Goal: Complete application form: Complete application form

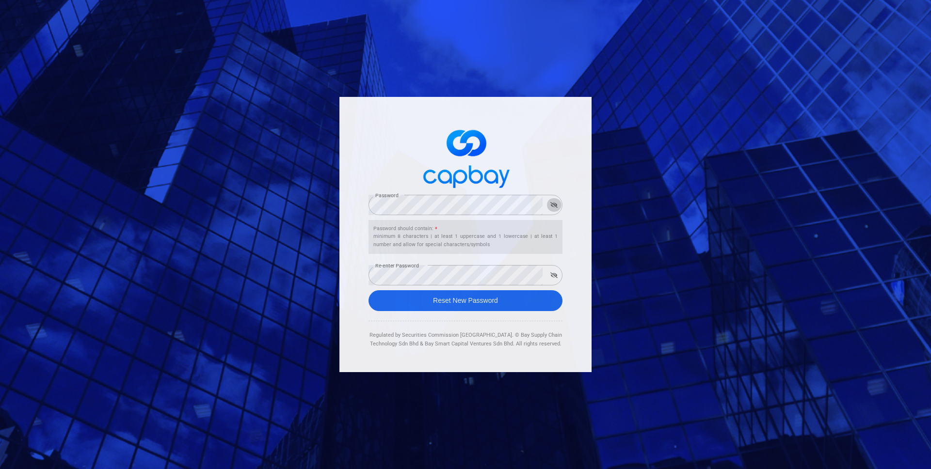
click at [555, 209] on button "button" at bounding box center [553, 205] width 15 height 14
click at [548, 276] on button "button" at bounding box center [553, 276] width 15 height 14
click at [516, 298] on button "Reset New Password" at bounding box center [465, 300] width 194 height 21
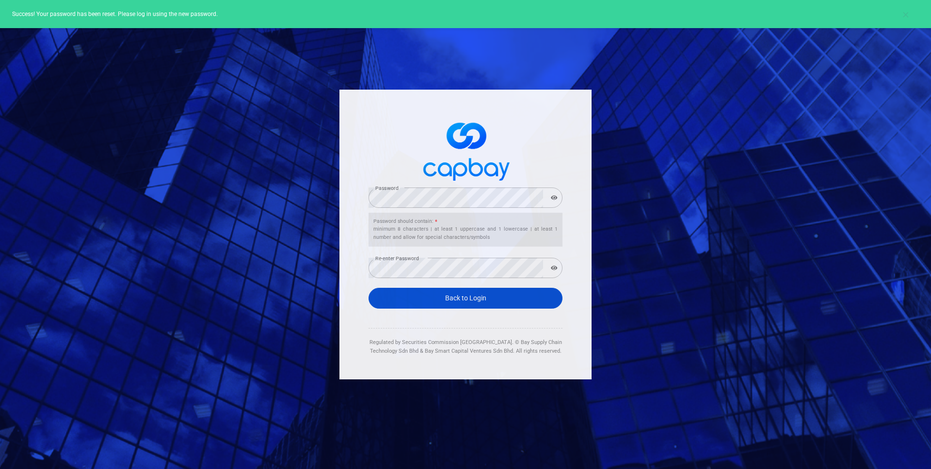
click at [490, 304] on link "Back to Login" at bounding box center [465, 298] width 194 height 21
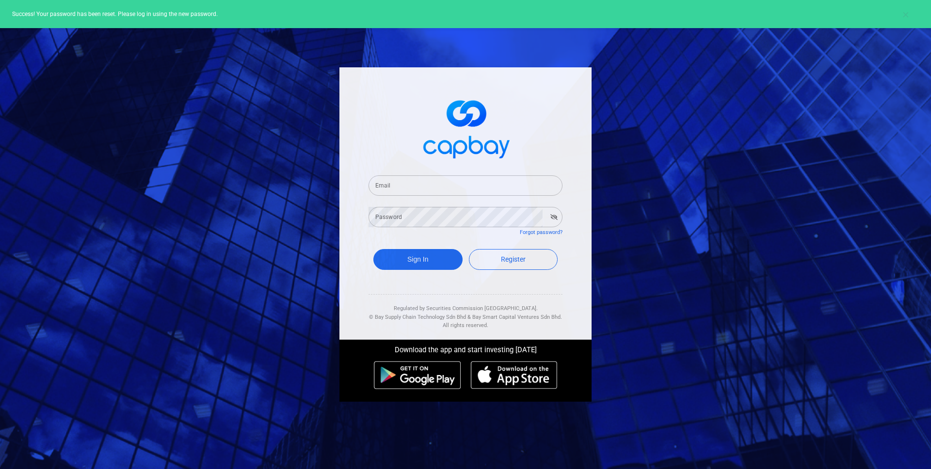
click at [508, 184] on input "Email" at bounding box center [465, 186] width 194 height 20
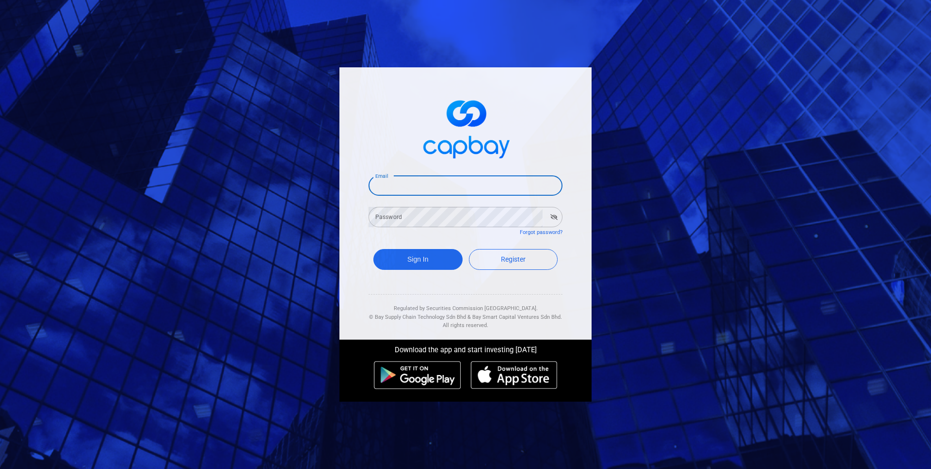
type input "[EMAIL_ADDRESS][DOMAIN_NAME]"
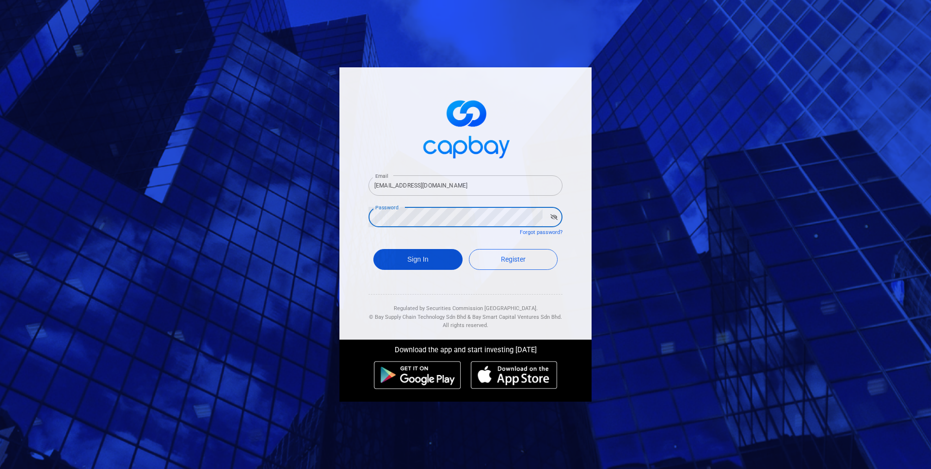
click at [432, 259] on button "Sign In" at bounding box center [417, 259] width 89 height 21
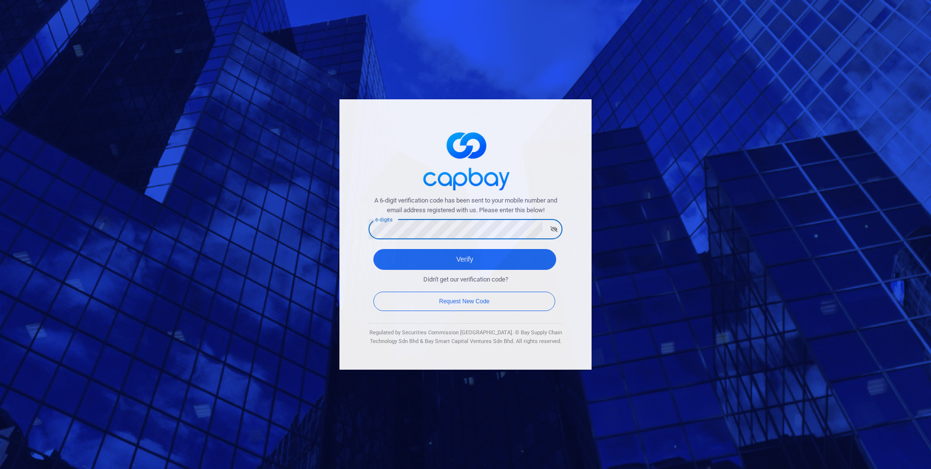
click at [373, 249] on button "Verify" at bounding box center [464, 259] width 183 height 21
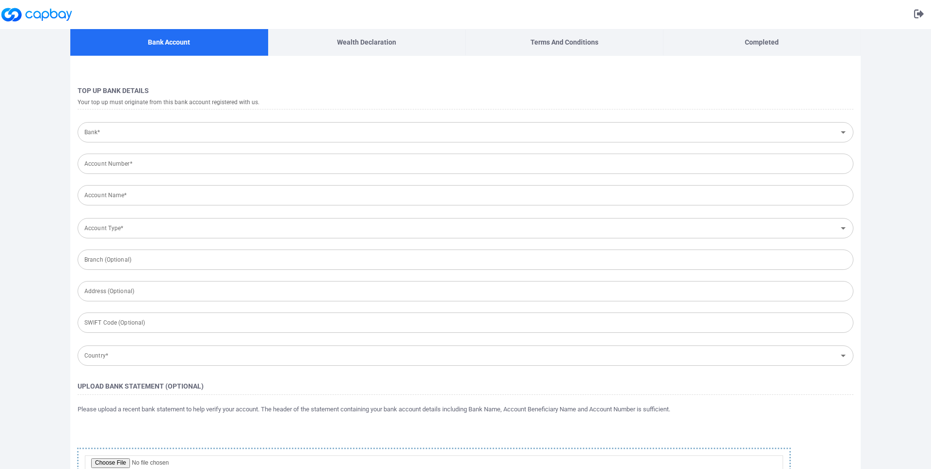
type input "[GEOGRAPHIC_DATA]"
click at [358, 46] on p "Wealth Declaration" at bounding box center [366, 42] width 59 height 11
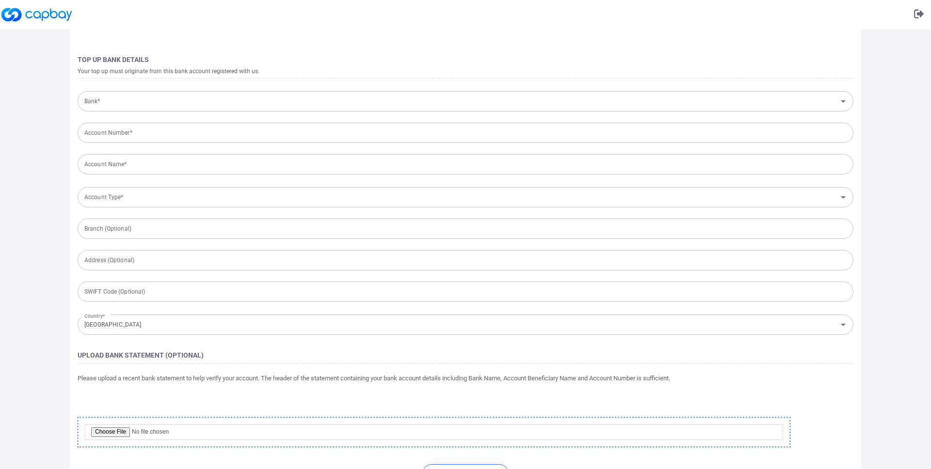
scroll to position [61, 0]
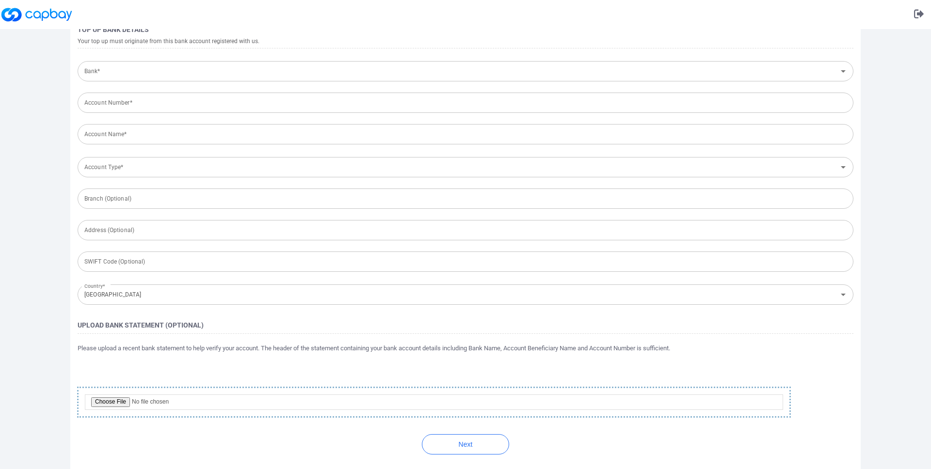
click at [129, 138] on div "Account Name* Account Name*" at bounding box center [466, 134] width 776 height 22
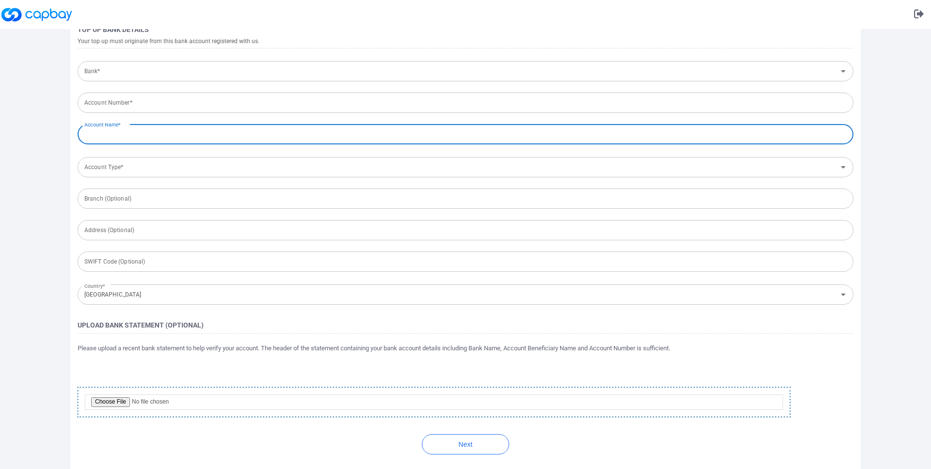
click at [136, 77] on input "Bank*" at bounding box center [457, 72] width 754 height 18
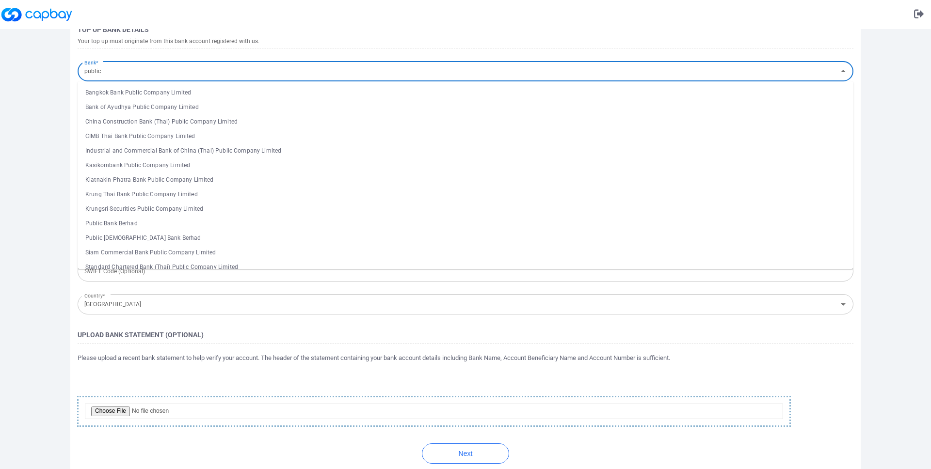
click at [114, 221] on li "Public Bank Berhad" at bounding box center [466, 223] width 776 height 15
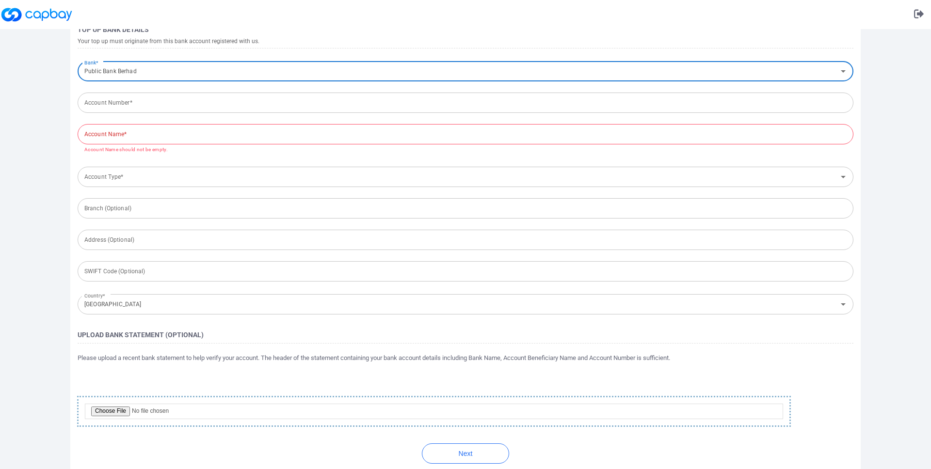
type input "Public Bank Berhad"
click at [152, 102] on input "Account Number*" at bounding box center [466, 103] width 776 height 20
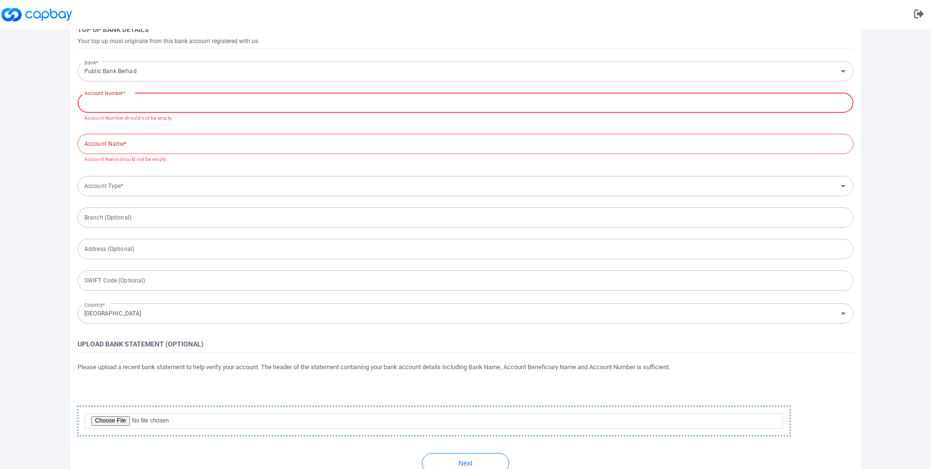
paste input "6811452714"
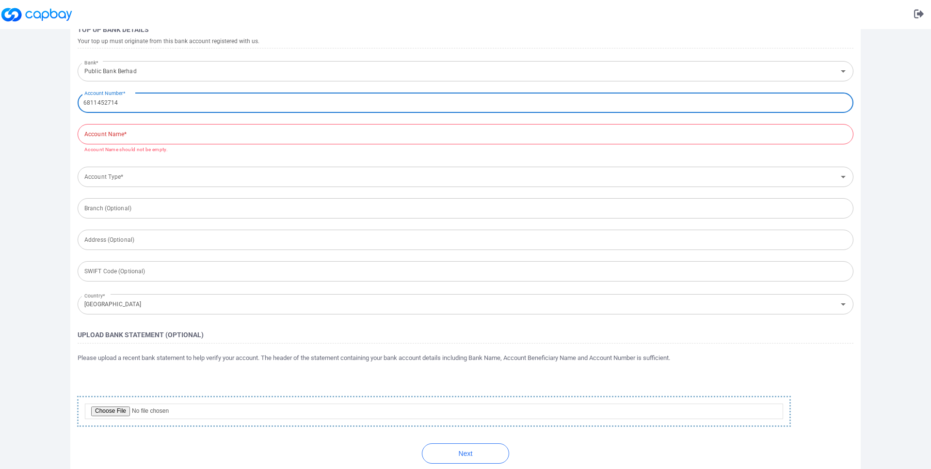
type input "6811452714"
click at [234, 133] on input "Account Name*" at bounding box center [466, 134] width 776 height 20
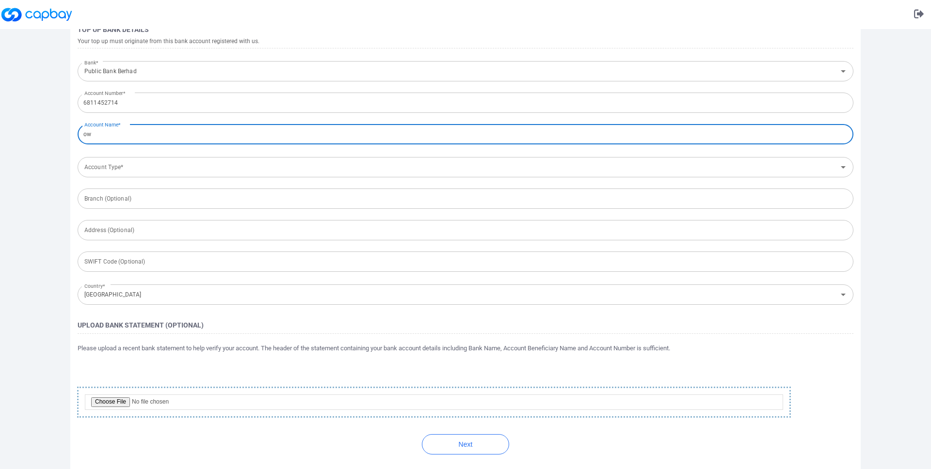
type input "o"
type input "OW [PERSON_NAME]"
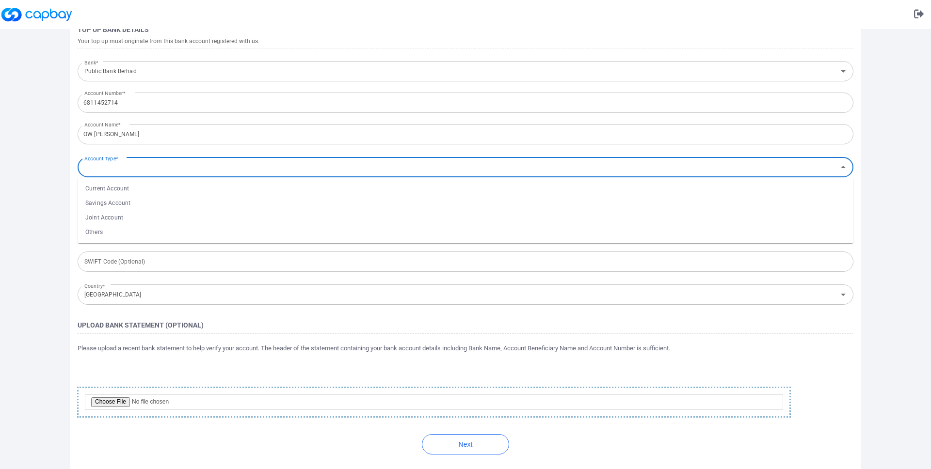
click at [237, 168] on input "Account Type*" at bounding box center [457, 168] width 754 height 18
click at [211, 192] on li "Current Account" at bounding box center [466, 188] width 776 height 15
type input "Current Account"
click at [211, 192] on input "text" at bounding box center [466, 199] width 776 height 20
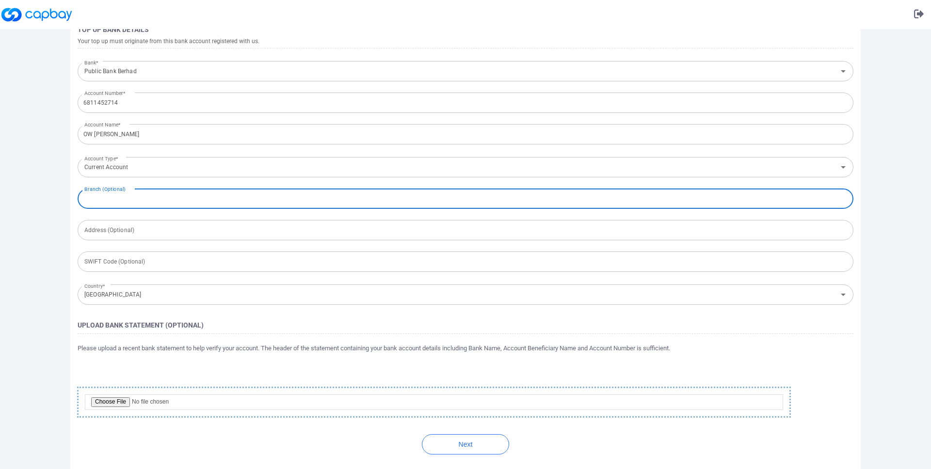
scroll to position [46, 0]
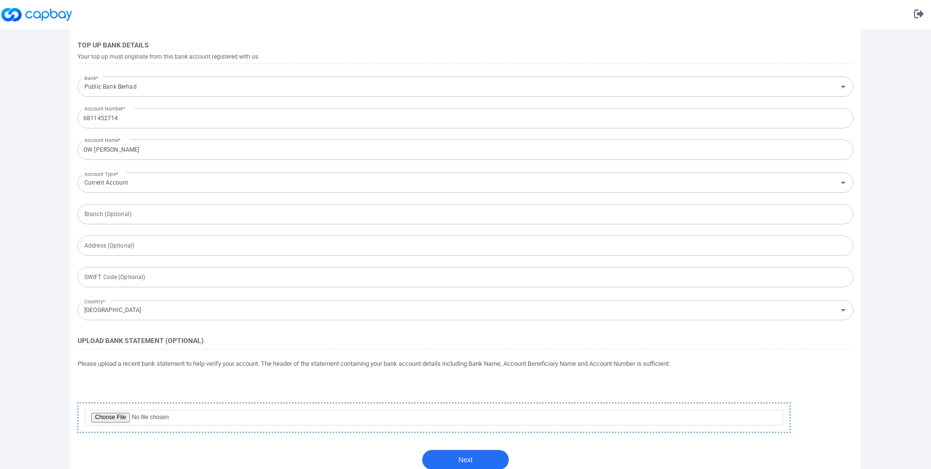
click at [446, 452] on button "Next" at bounding box center [465, 460] width 87 height 20
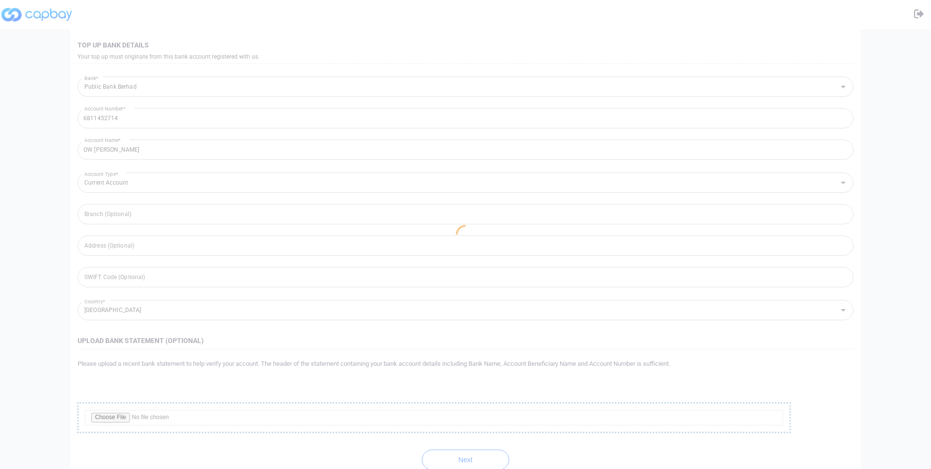
scroll to position [0, 0]
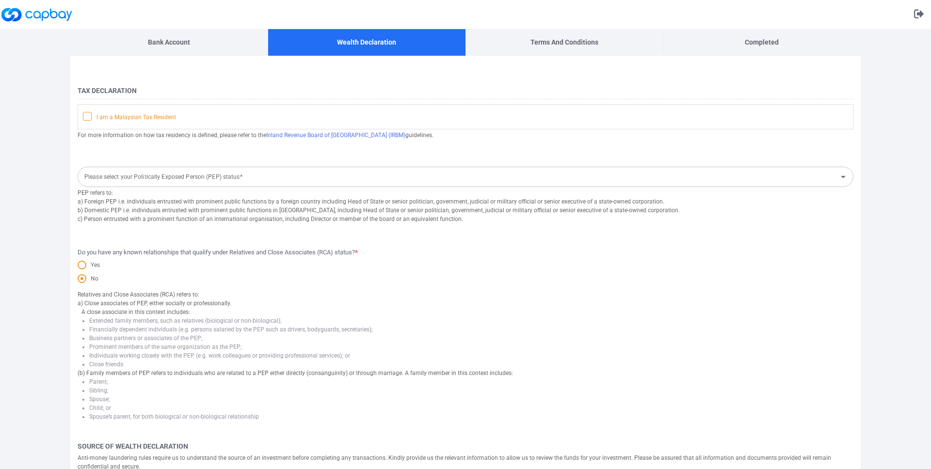
click at [155, 120] on span "I am a Malaysian Tax Resident" at bounding box center [129, 117] width 93 height 10
click at [0, 0] on input "I am a Malaysian Tax Resident" at bounding box center [0, 0] width 0 height 0
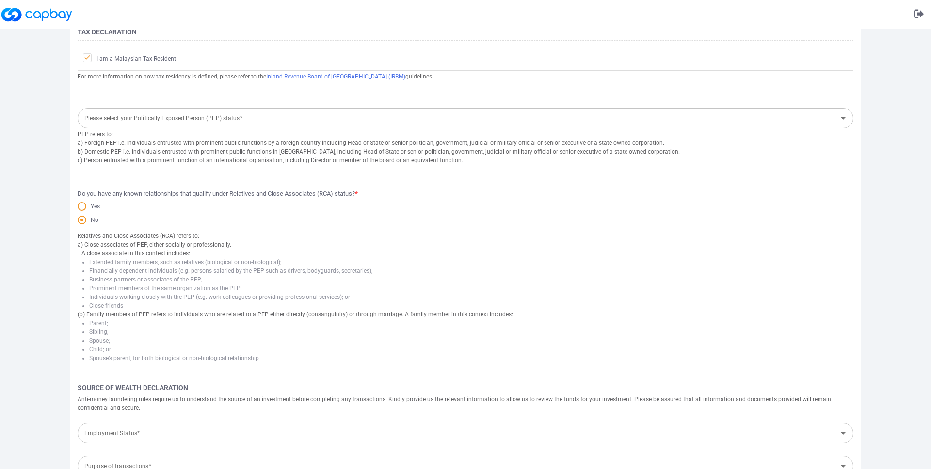
scroll to position [164, 0]
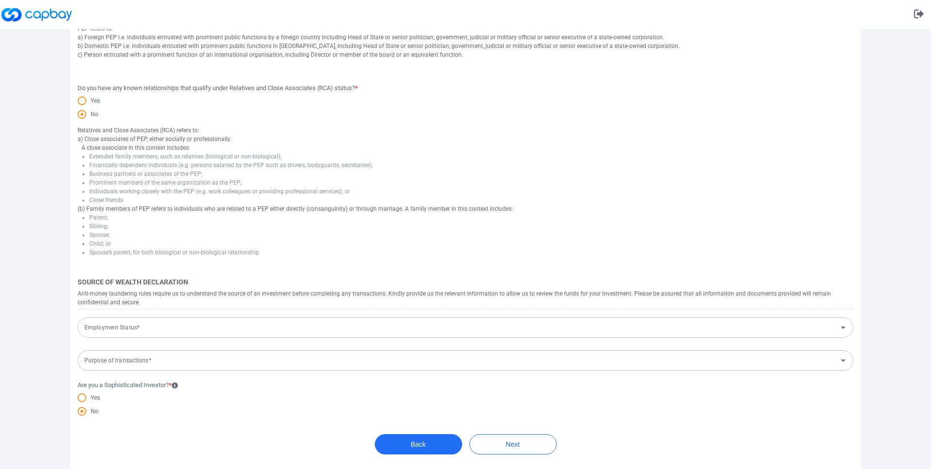
click at [169, 325] on input "Employment Status*" at bounding box center [457, 328] width 754 height 18
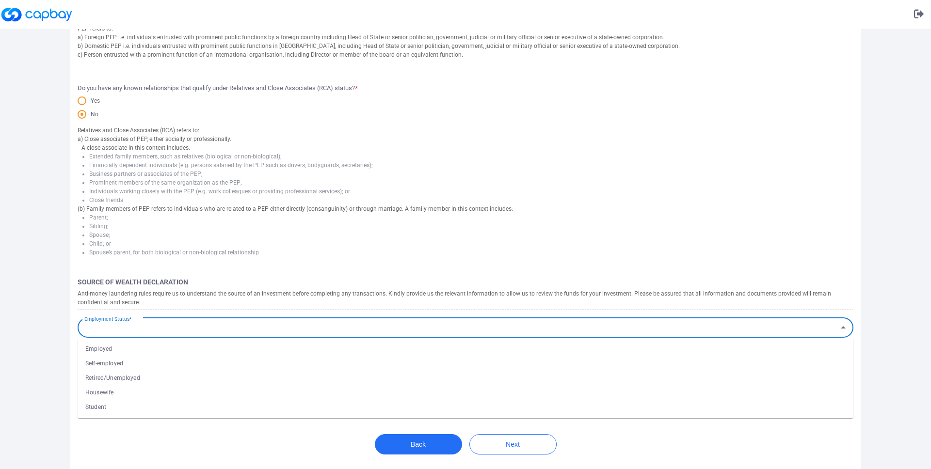
click at [151, 347] on li "Employed" at bounding box center [466, 349] width 776 height 15
type input "Employed"
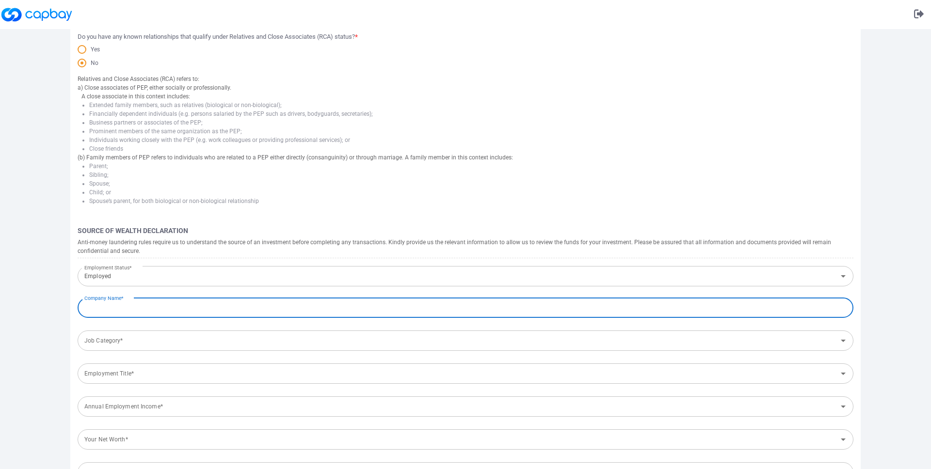
scroll to position [308, 0]
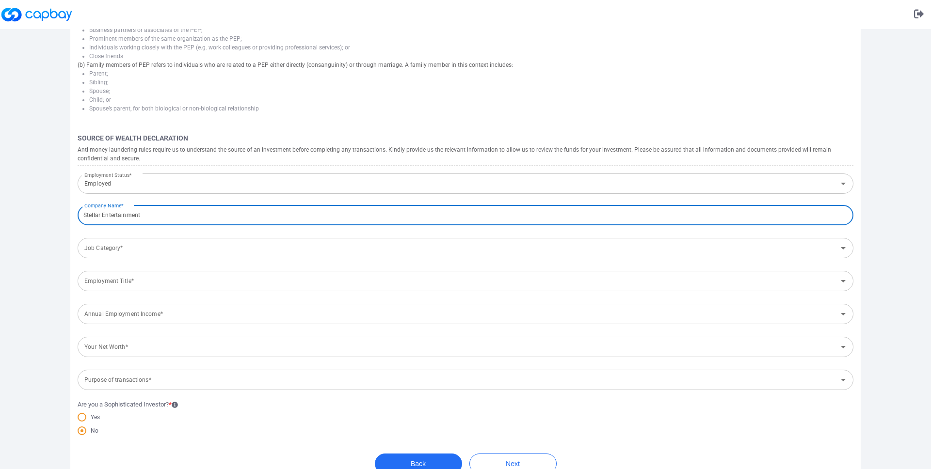
type input "Stellar Entertainment"
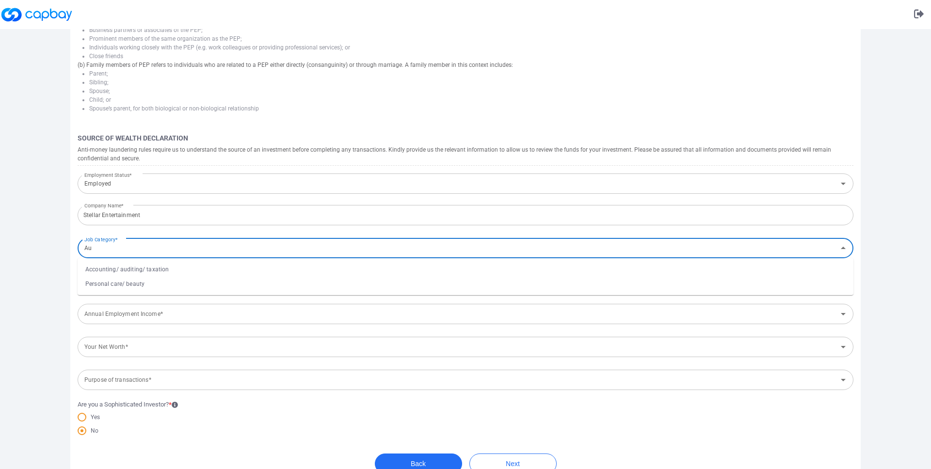
type input "A"
type input "Entertainment"
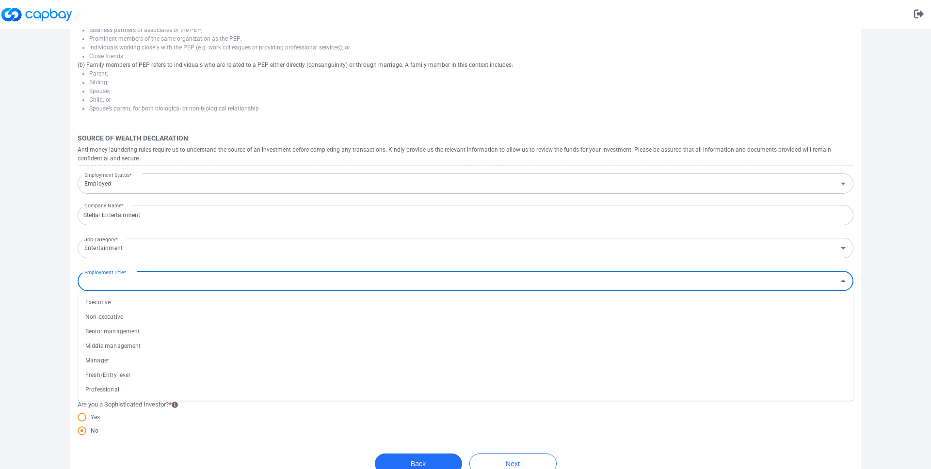
click at [223, 278] on input "Employment Title*" at bounding box center [457, 281] width 754 height 18
click at [170, 356] on li "Manager" at bounding box center [466, 360] width 776 height 15
type input "Manager"
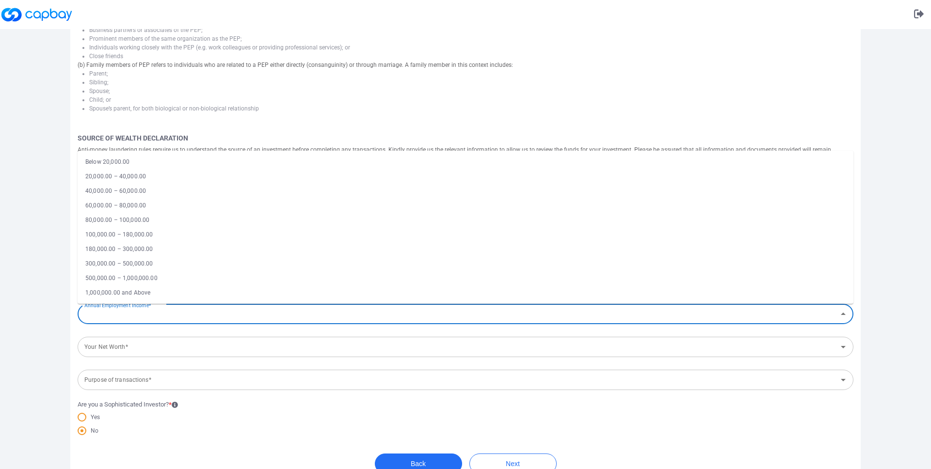
click at [154, 313] on div "Annual Employment Income* Annual Employment Income*" at bounding box center [466, 314] width 776 height 22
click at [137, 206] on li "60,000.00 – 80,000.00" at bounding box center [466, 205] width 776 height 15
type input "60,000.00 – 80,000.00"
click at [187, 350] on input "Your Net Worth*" at bounding box center [457, 347] width 754 height 18
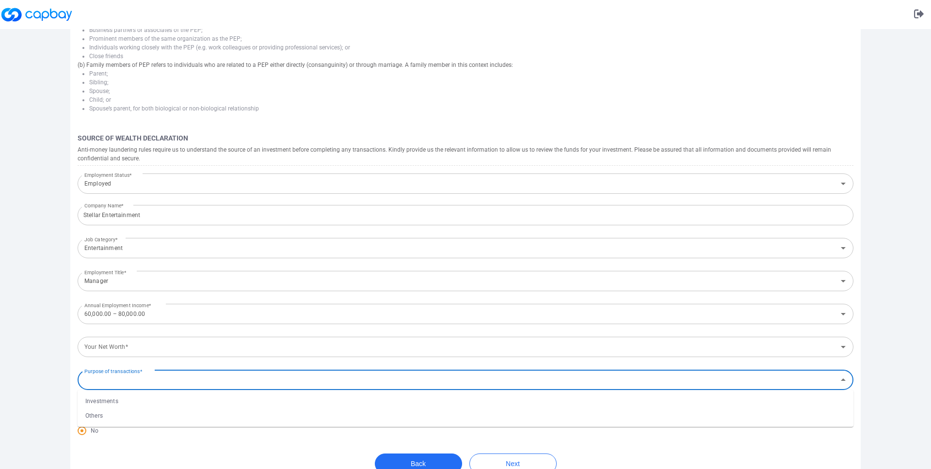
click at [196, 383] on input "Purpose of transactions*" at bounding box center [457, 380] width 754 height 18
click at [185, 350] on input "Your Net Worth*" at bounding box center [457, 347] width 754 height 18
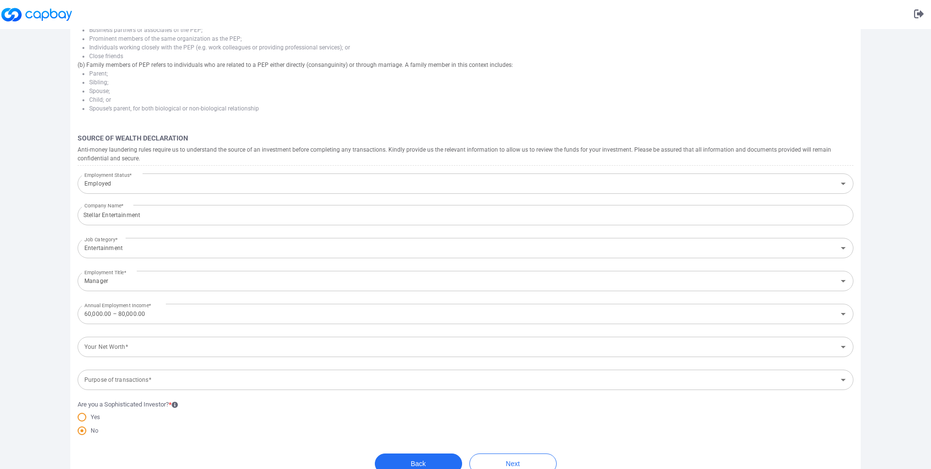
click at [57, 259] on div "Bank Account Wealth Declaration Terms and Conditions Completed Tax Declaration …" at bounding box center [465, 105] width 931 height 768
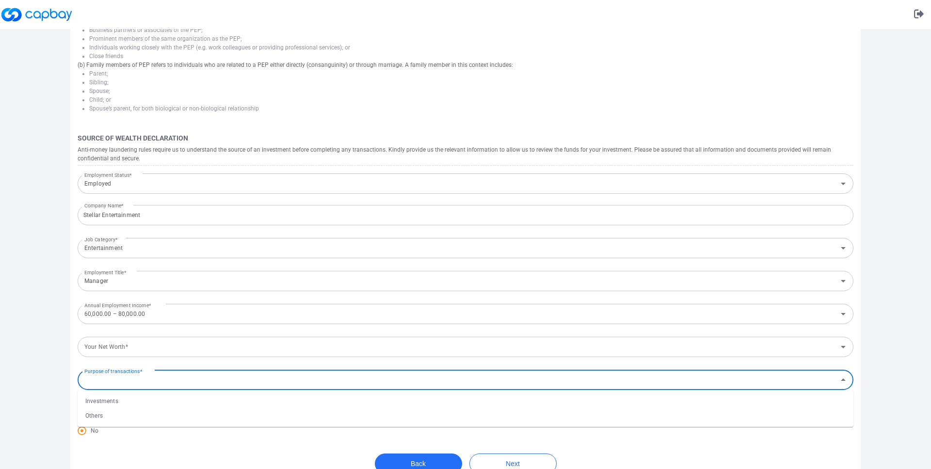
click at [173, 379] on input "Purpose of transactions*" at bounding box center [457, 380] width 754 height 18
click at [157, 399] on li "Investments" at bounding box center [466, 401] width 776 height 15
type input "Investments"
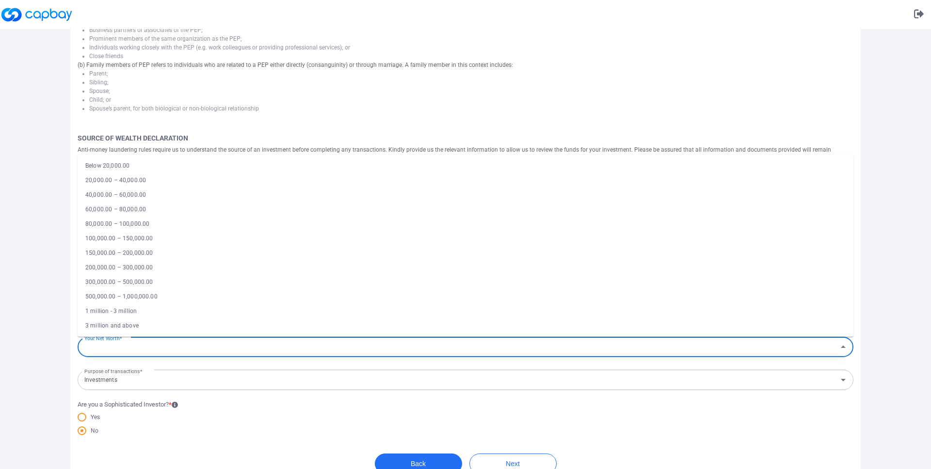
click at [136, 346] on input "Your Net Worth*" at bounding box center [457, 347] width 754 height 18
click at [151, 169] on li "Below 20,000.00" at bounding box center [466, 166] width 776 height 15
type input "Below 20,000.00"
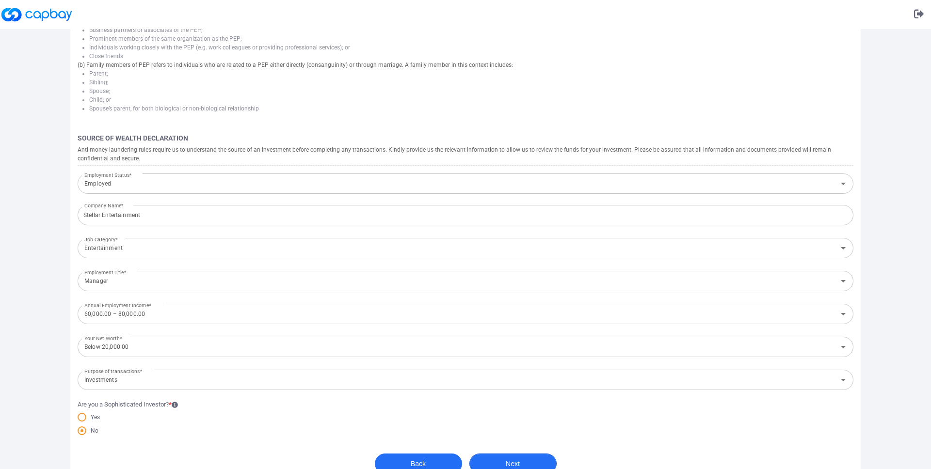
click at [523, 463] on button "Next" at bounding box center [512, 464] width 87 height 20
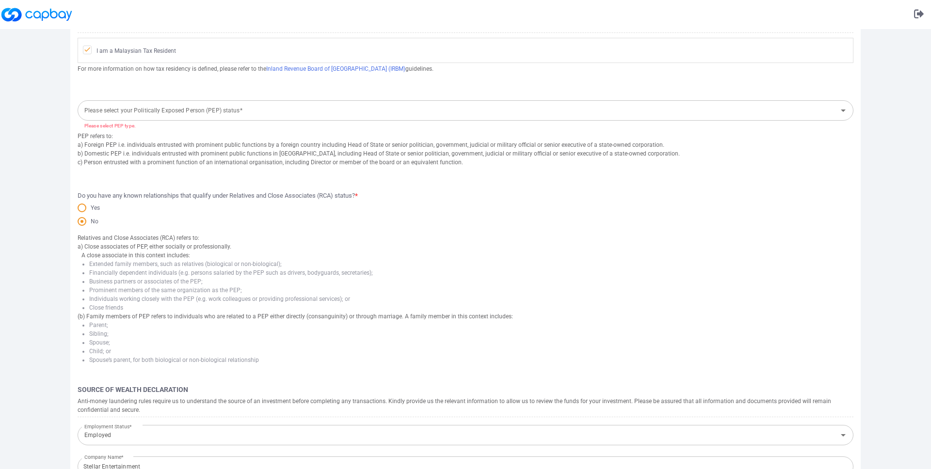
scroll to position [337, 0]
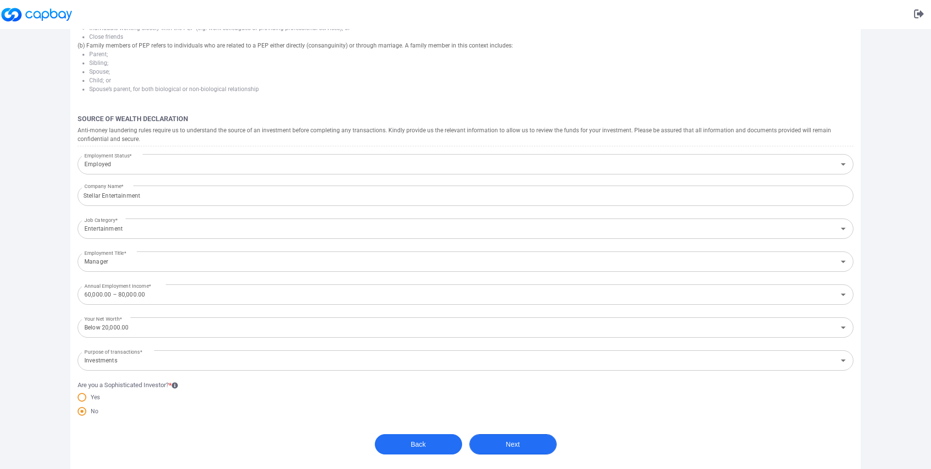
click at [497, 443] on button "Next" at bounding box center [512, 444] width 87 height 20
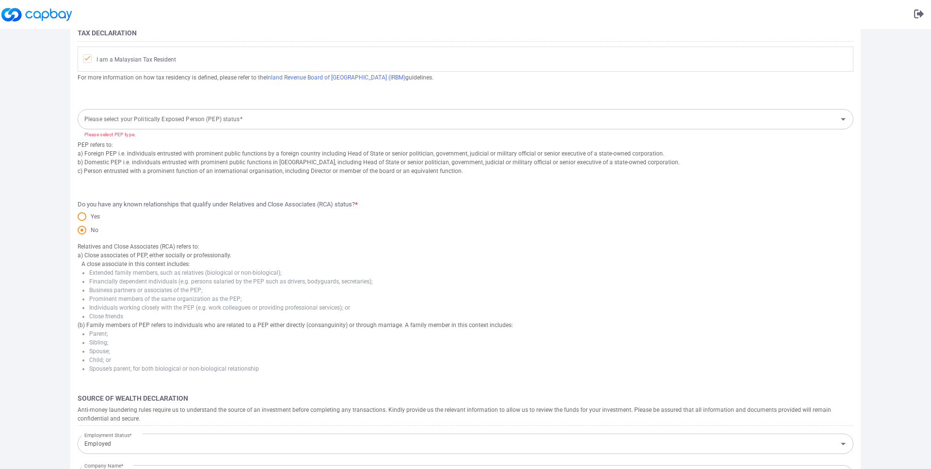
scroll to position [0, 0]
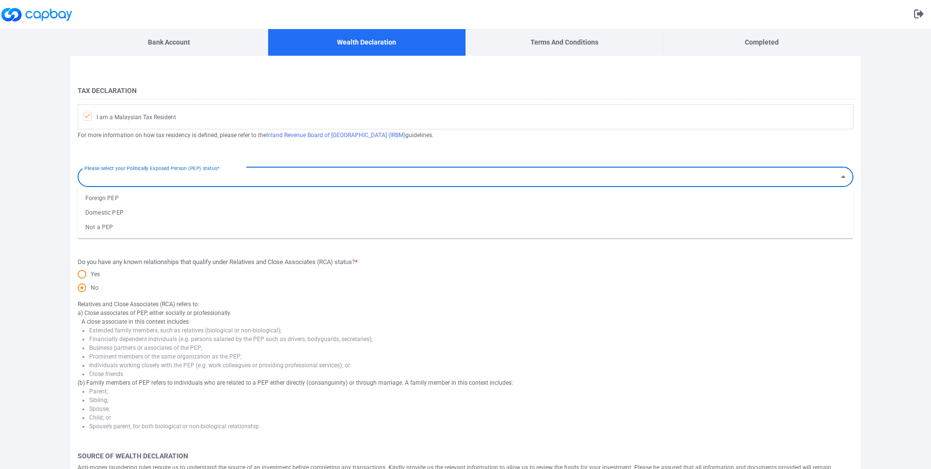
click at [176, 172] on div "Please select your Politically Exposed Person (PEP) status* Please select your …" at bounding box center [466, 176] width 776 height 22
click at [160, 224] on li "Not a PEP" at bounding box center [466, 227] width 776 height 15
type input "Not a PEP"
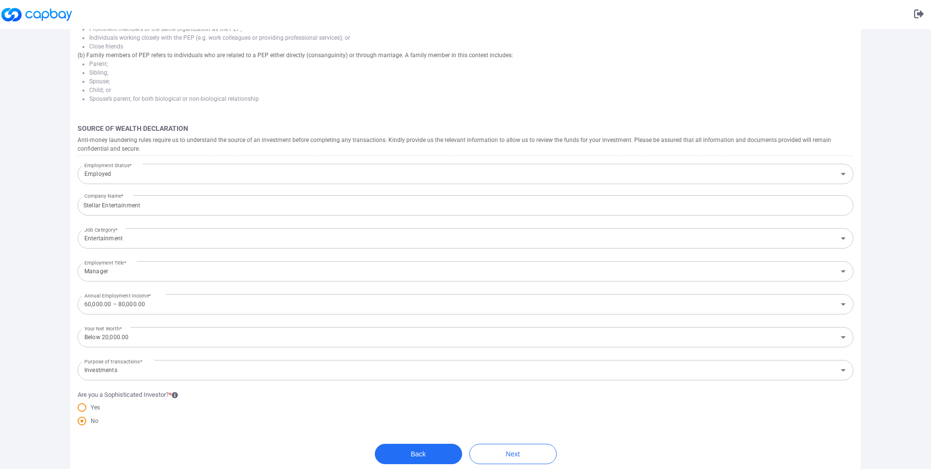
scroll to position [328, 0]
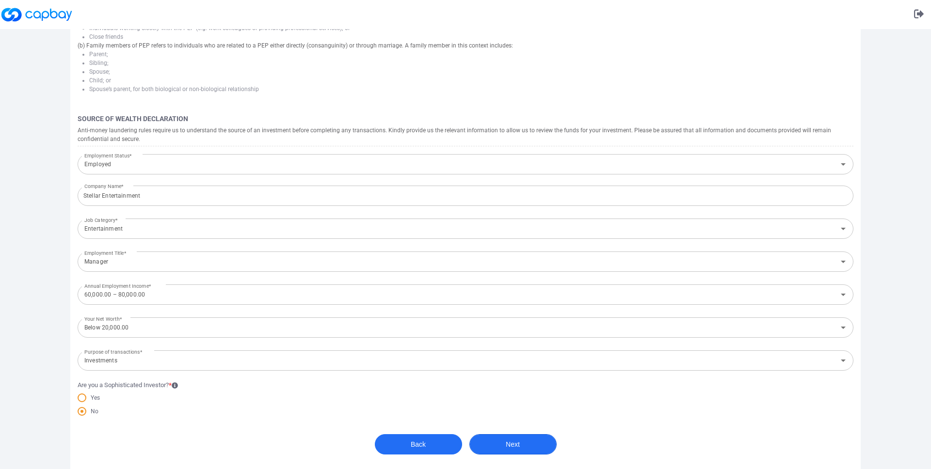
click at [496, 450] on button "Next" at bounding box center [512, 444] width 87 height 20
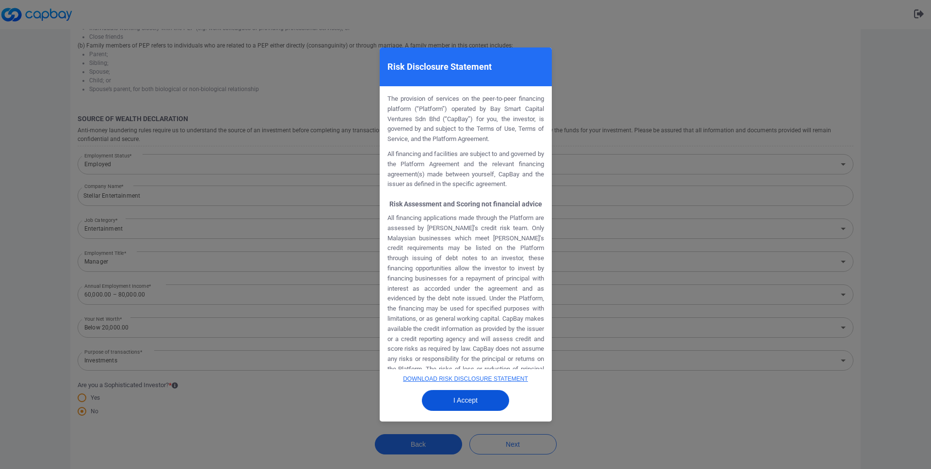
click at [480, 403] on button "I Accept" at bounding box center [465, 400] width 87 height 21
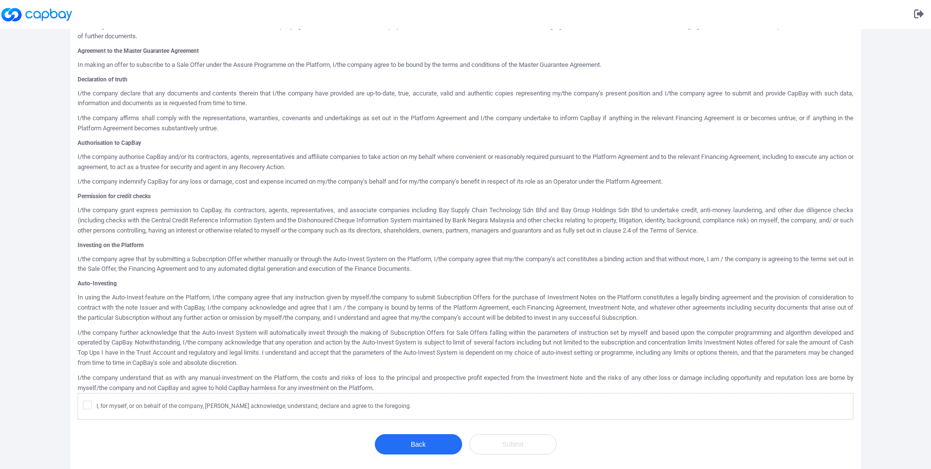
scroll to position [326, 0]
click at [90, 406] on icon at bounding box center [87, 405] width 8 height 8
click at [0, 0] on input "I, for myself, or on behalf of the company, [PERSON_NAME] acknowledge, understa…" at bounding box center [0, 0] width 0 height 0
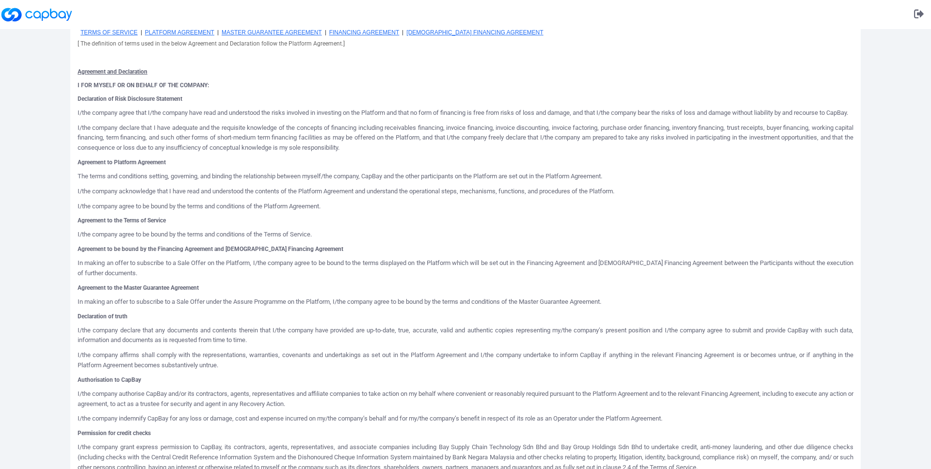
scroll to position [396, 0]
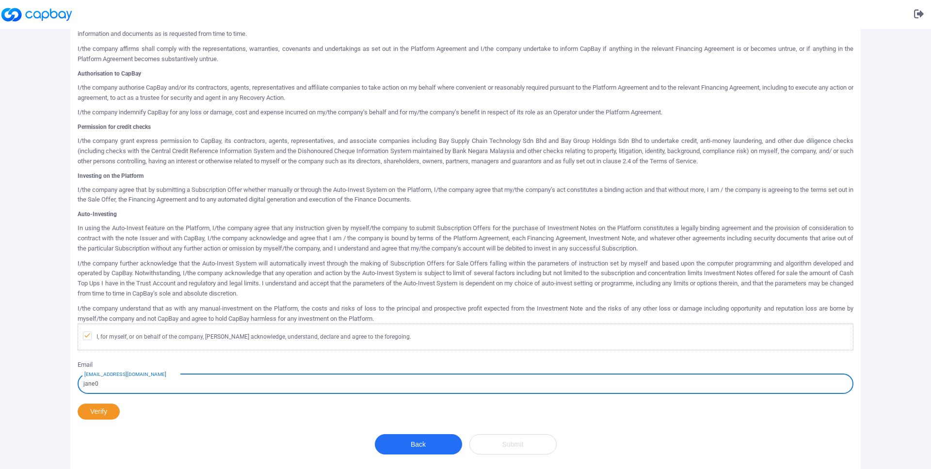
type input "[EMAIL_ADDRESS][DOMAIN_NAME]"
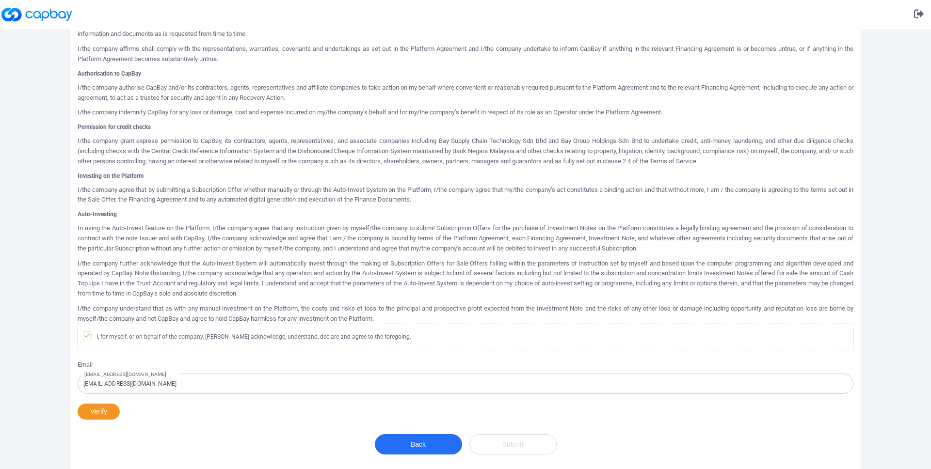
click at [252, 418] on div "Agreement and Declaration I FOR MYSELF OR ON BEHALF OF THE COMPANY: Declaration…" at bounding box center [466, 92] width 776 height 673
click at [108, 415] on button "Verify" at bounding box center [99, 412] width 42 height 16
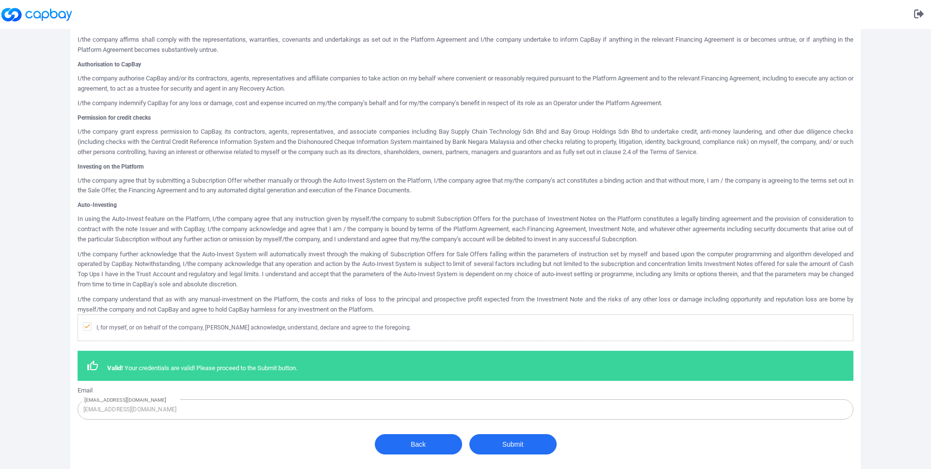
click at [517, 464] on div "Back Submit" at bounding box center [466, 449] width 182 height 30
click at [522, 448] on button "Submit" at bounding box center [512, 444] width 87 height 20
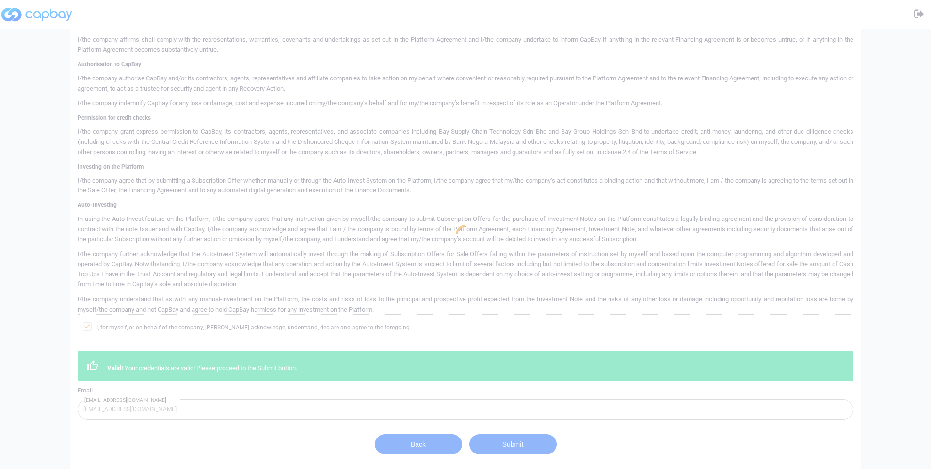
scroll to position [0, 0]
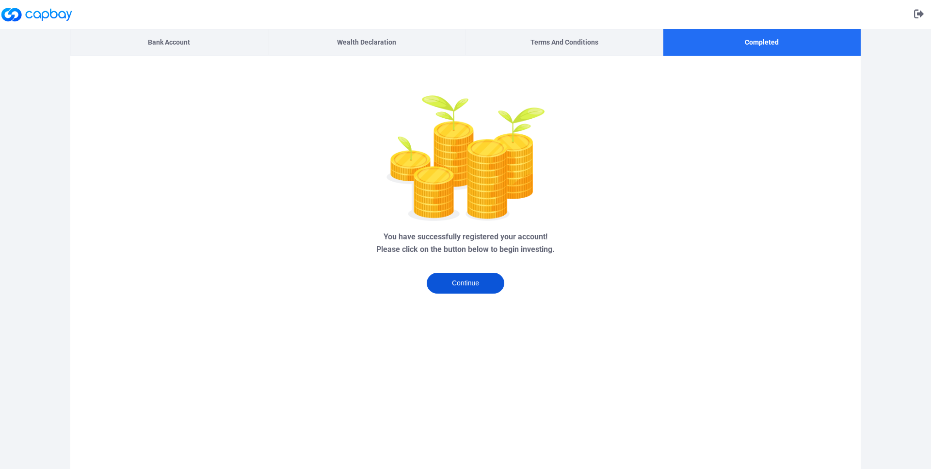
click at [494, 292] on button "Continue" at bounding box center [466, 283] width 78 height 21
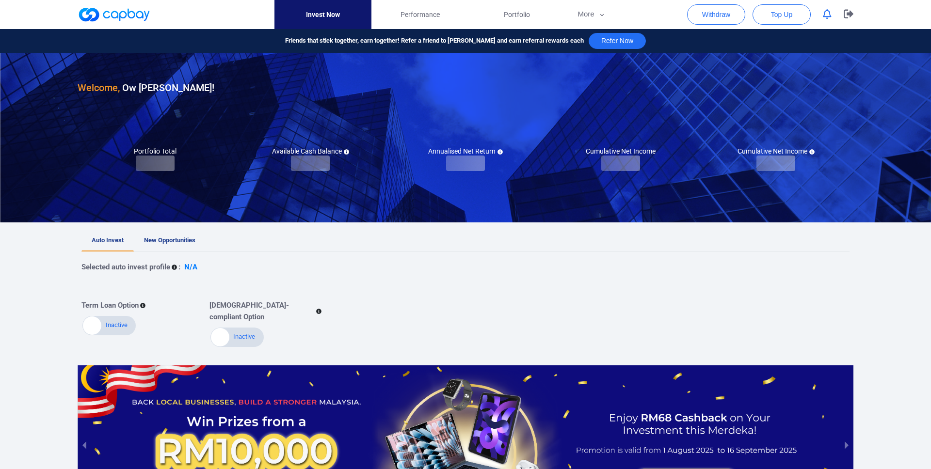
click at [485, 282] on div "Selected auto invest profile : N/A Term Loan Option Active Inactive Shariah-com…" at bounding box center [465, 300] width 768 height 96
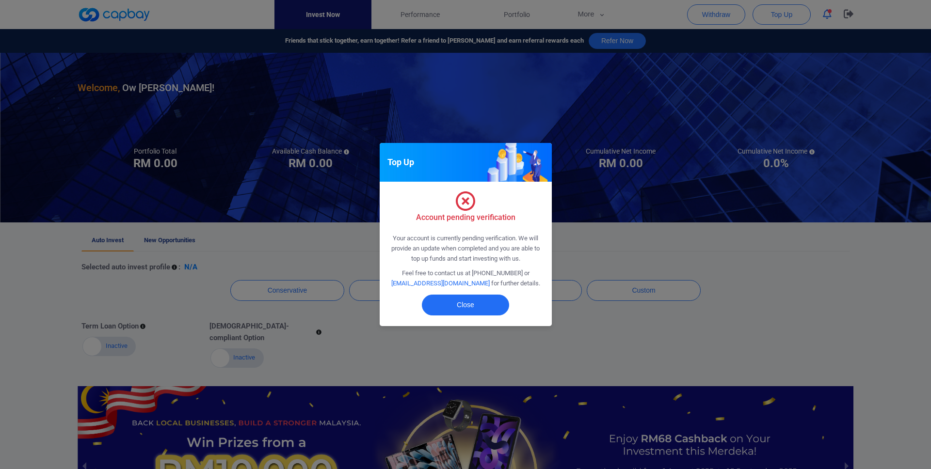
click at [232, 257] on div "Top Up Account pending verification Your account is currently pending verificat…" at bounding box center [465, 234] width 931 height 469
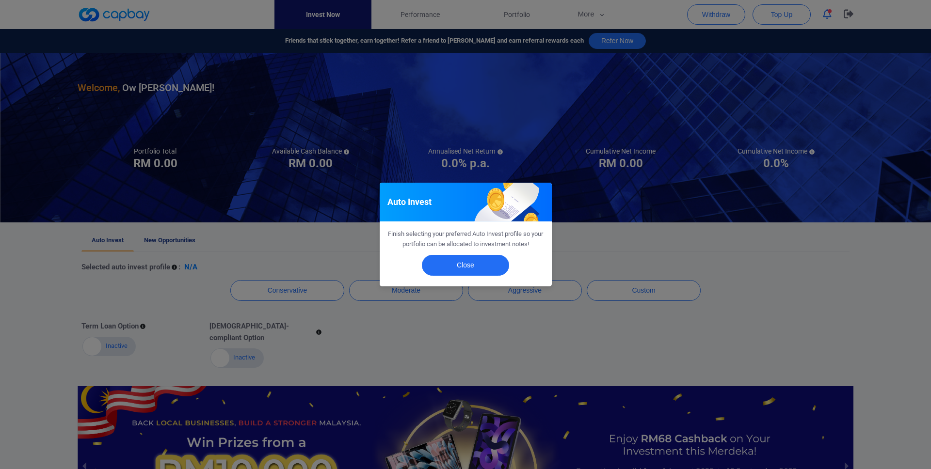
click at [207, 258] on div "Auto Invest Finish selecting your preferred Auto Invest profile so your portfol…" at bounding box center [465, 234] width 931 height 469
